Goal: Information Seeking & Learning: Understand process/instructions

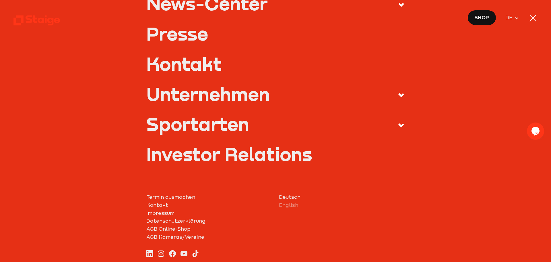
scroll to position [259, 0]
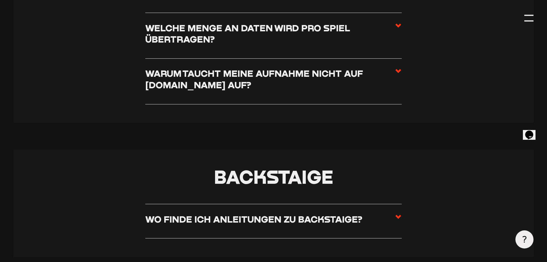
scroll to position [1005, 0]
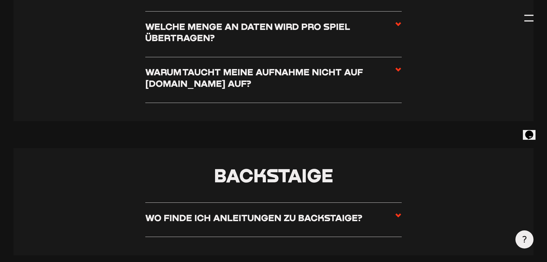
click at [311, 78] on h3 "Warum taucht meine Aufnahme nicht auf [DOMAIN_NAME] auf?" at bounding box center [270, 77] width 250 height 23
click at [0, 0] on input "Warum taucht meine Aufnahme nicht auf [DOMAIN_NAME] auf?" at bounding box center [0, 0] width 0 height 0
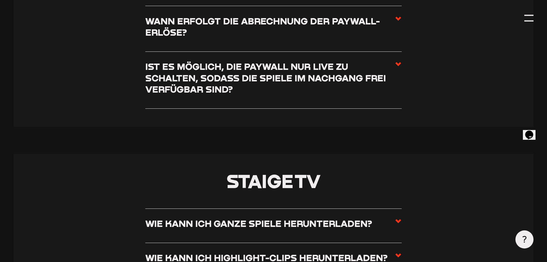
scroll to position [2498, 0]
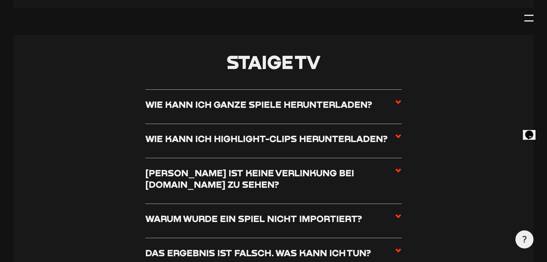
click at [296, 108] on h3 "Wie kann ich ganze Spiele herunterladen?" at bounding box center [258, 103] width 227 height 11
click at [0, 0] on input "Wie kann ich ganze Spiele herunterladen?" at bounding box center [0, 0] width 0 height 0
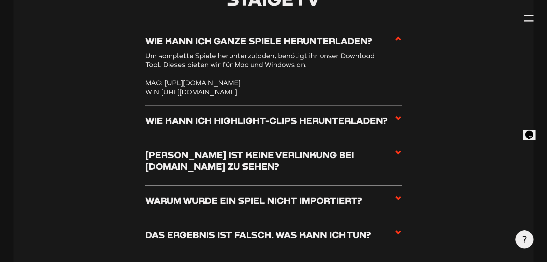
scroll to position [2435, 0]
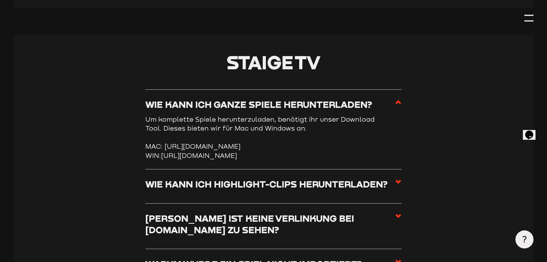
click at [170, 159] on link "[URL][DOMAIN_NAME]" at bounding box center [199, 155] width 76 height 8
click at [530, 19] on div at bounding box center [528, 17] width 9 height 9
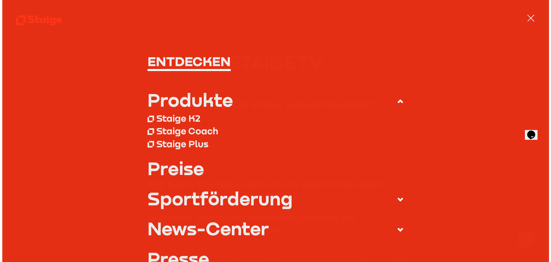
scroll to position [2423, 0]
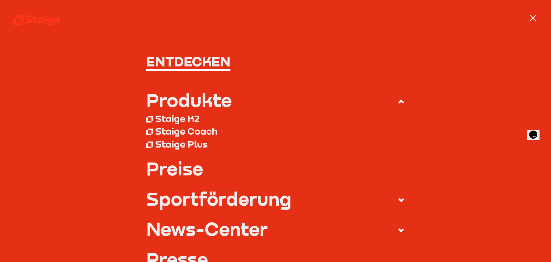
click at [187, 167] on link "Preise" at bounding box center [275, 168] width 259 height 18
click at [180, 171] on link "Preise" at bounding box center [275, 168] width 259 height 18
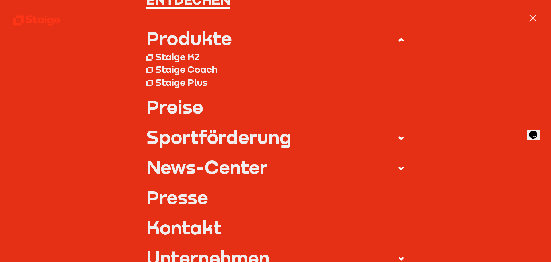
scroll to position [144, 0]
